Goal: Task Accomplishment & Management: Complete application form

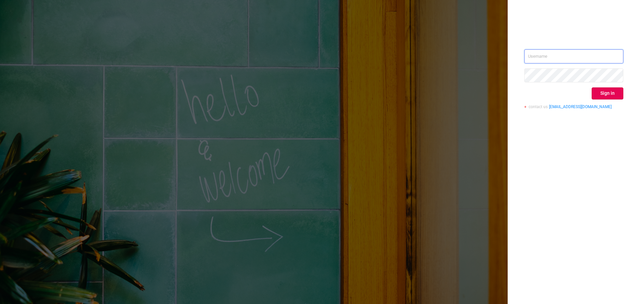
click at [535, 53] on input "text" at bounding box center [573, 56] width 99 height 14
click at [0, 303] on com-1password-button at bounding box center [0, 304] width 0 height 0
click at [607, 54] on input "text" at bounding box center [573, 56] width 99 height 14
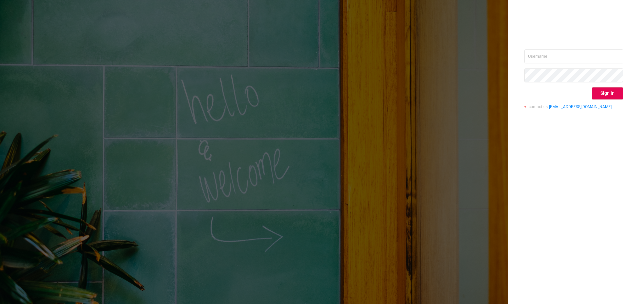
click at [557, 55] on input "text" at bounding box center [573, 56] width 99 height 14
click at [549, 57] on input "text" at bounding box center [573, 56] width 99 height 14
click at [538, 56] on input "text" at bounding box center [573, 56] width 99 height 14
click at [539, 55] on input "text" at bounding box center [573, 56] width 99 height 14
click at [0, 303] on com-1password-button at bounding box center [0, 304] width 0 height 0
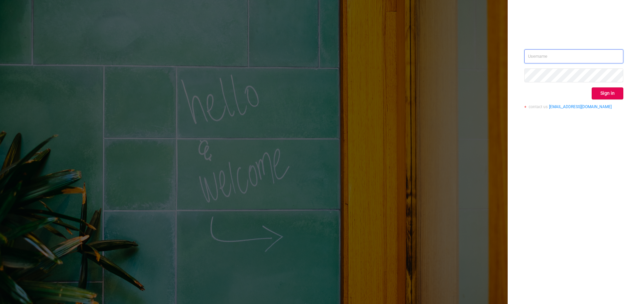
click at [0, 303] on com-1password-button at bounding box center [0, 304] width 0 height 0
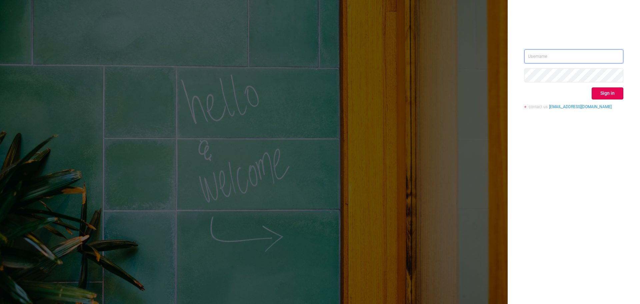
click at [0, 303] on com-1password-button at bounding box center [0, 304] width 0 height 0
